Goal: Information Seeking & Learning: Learn about a topic

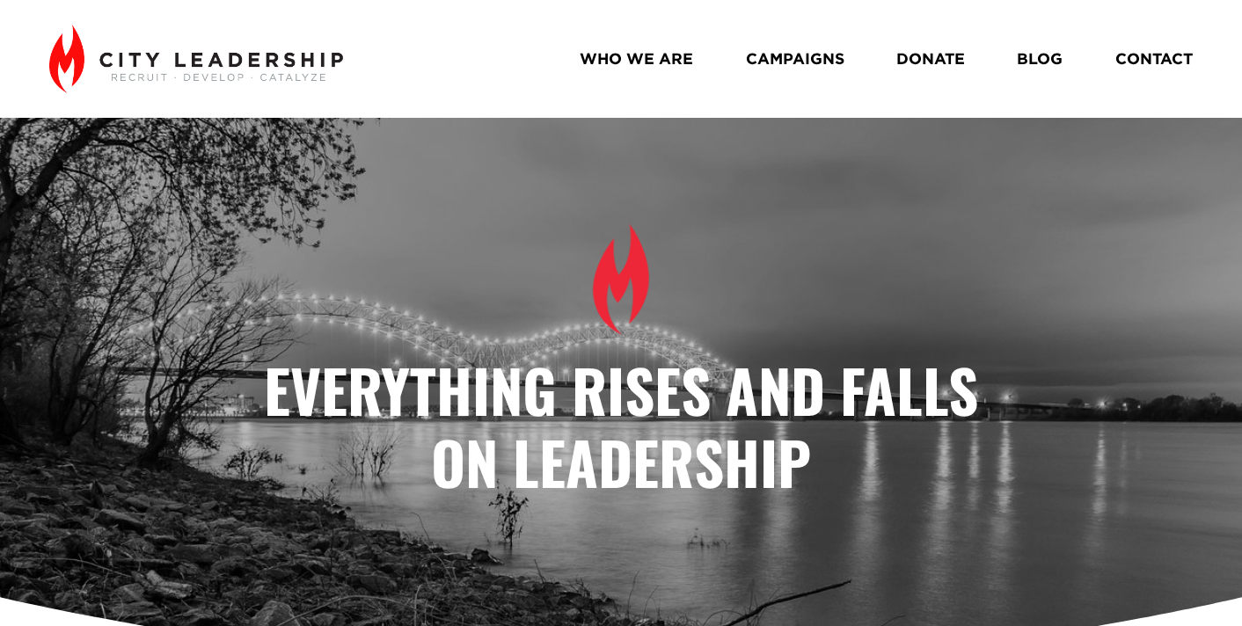
click at [1040, 59] on link "BLOG" at bounding box center [1039, 59] width 46 height 31
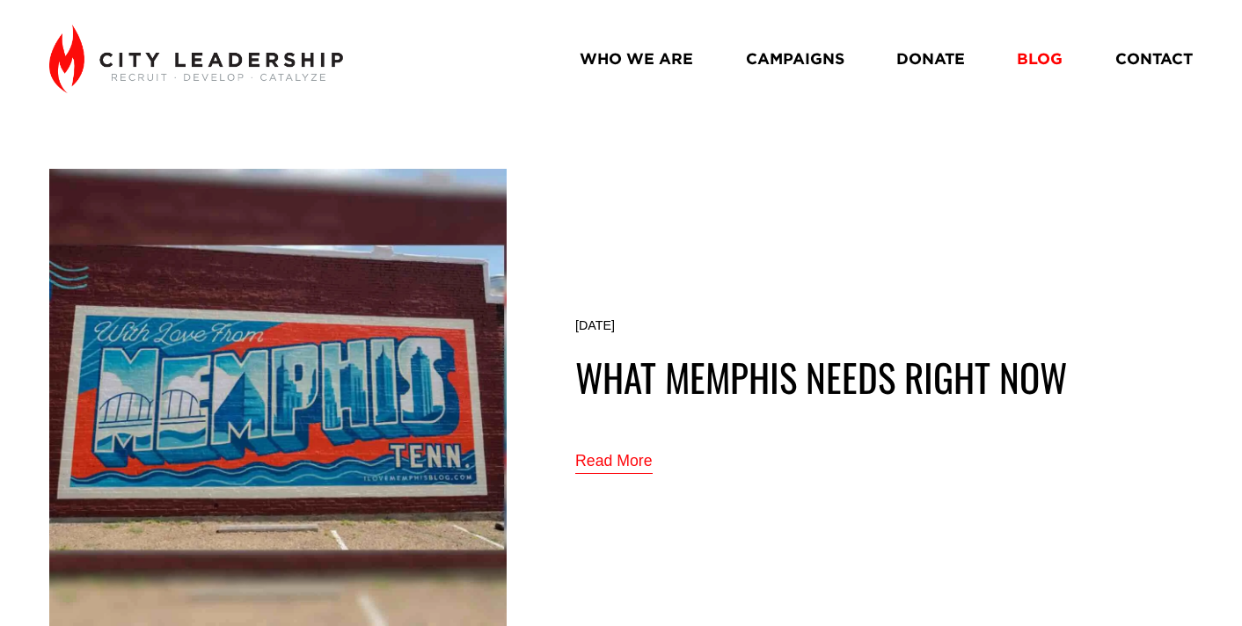
click at [613, 454] on link "Read More" at bounding box center [613, 462] width 77 height 29
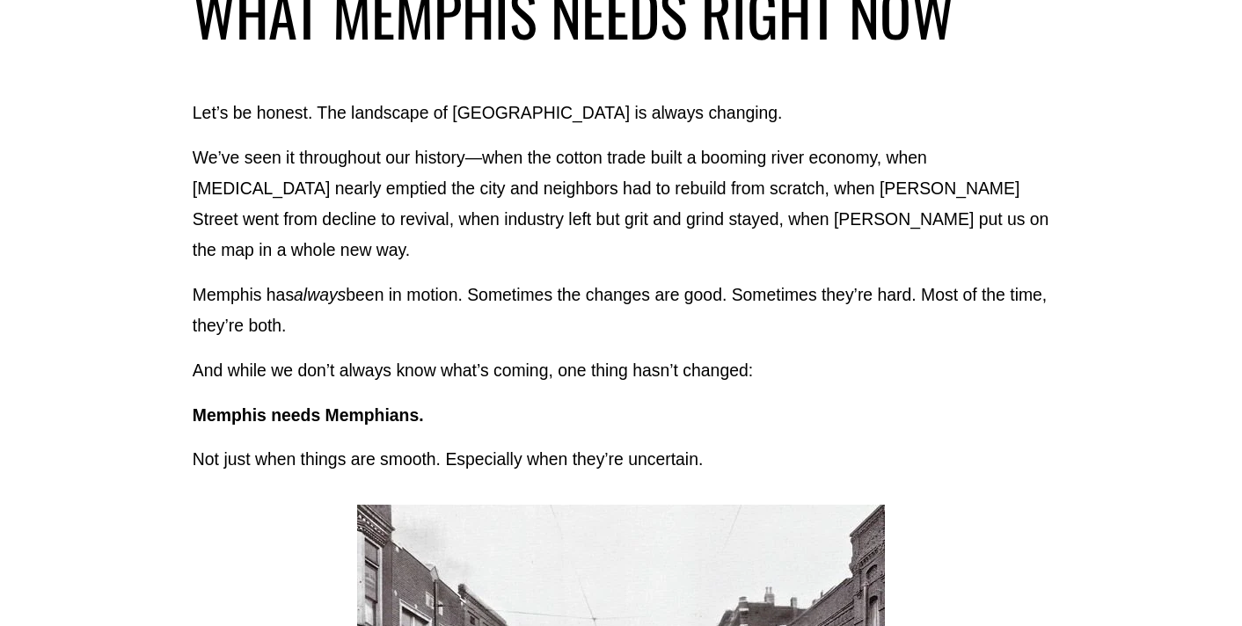
scroll to position [242, 0]
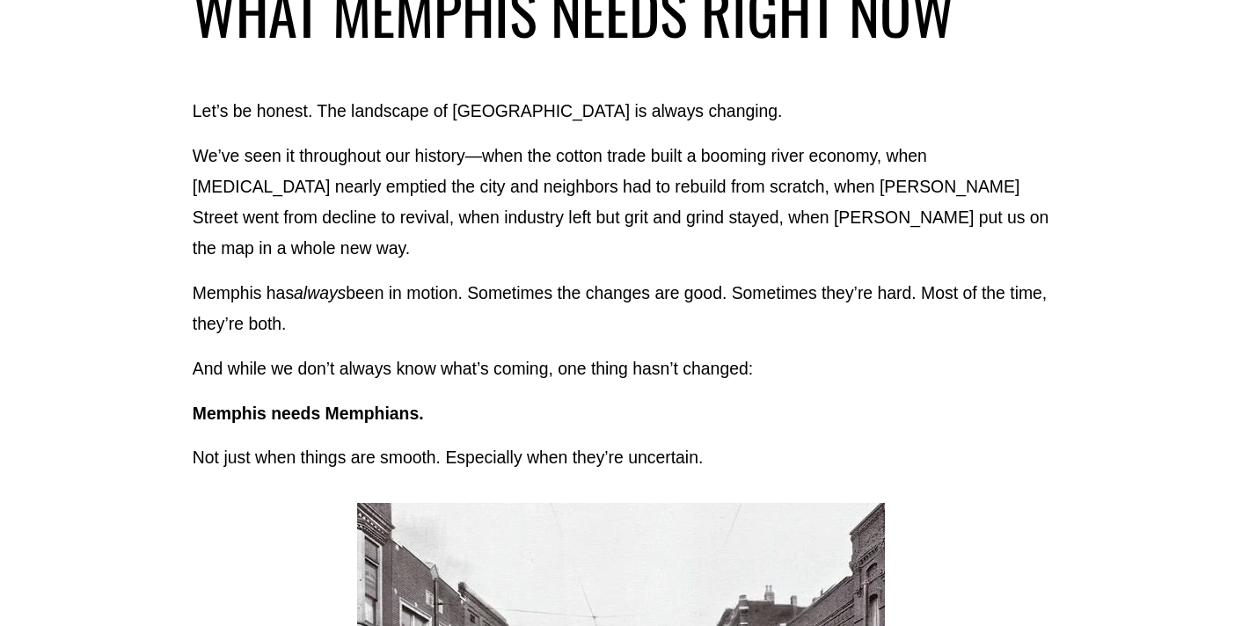
drag, startPoint x: 586, startPoint y: 305, endPoint x: 185, endPoint y: 114, distance: 444.0
copy div "Let’s be honest. The landscape of Memphis is always changing. We’ve seen it thr…"
click at [448, 278] on p "Memphis has always been in motion. Sometimes the changes are good. Sometimes th…" at bounding box center [621, 309] width 856 height 62
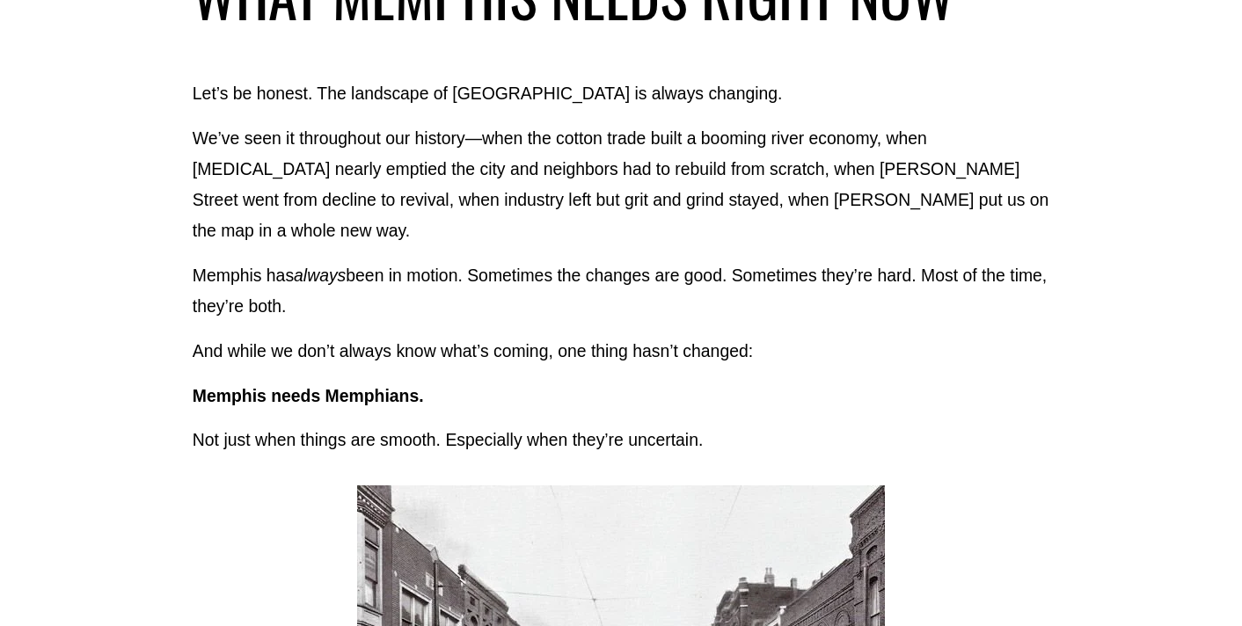
scroll to position [270, 0]
